Goal: Information Seeking & Learning: Learn about a topic

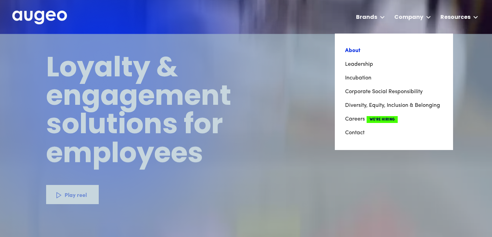
click at [369, 54] on link "About" at bounding box center [394, 51] width 98 height 14
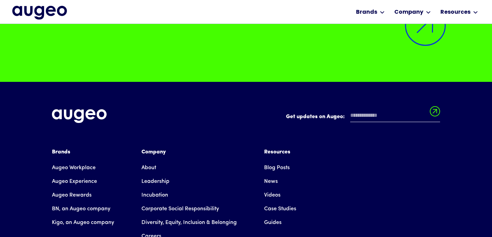
scroll to position [5278, 0]
click at [156, 148] on div "Company" at bounding box center [189, 152] width 95 height 8
